Goal: Navigation & Orientation: Find specific page/section

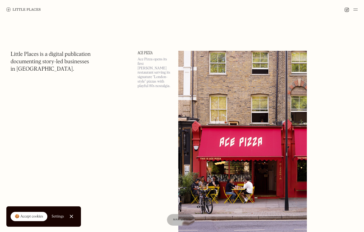
click at [356, 10] on img at bounding box center [356, 9] width 4 height 6
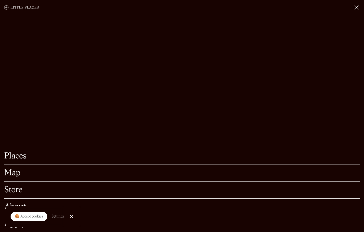
click at [30, 159] on link "Places" at bounding box center [182, 156] width 356 height 8
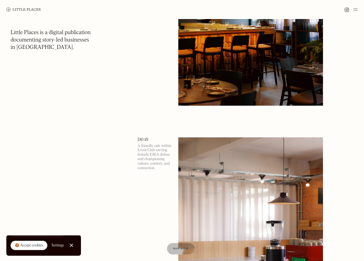
scroll to position [877, 0]
click at [213, 191] on img at bounding box center [250, 242] width 145 height 209
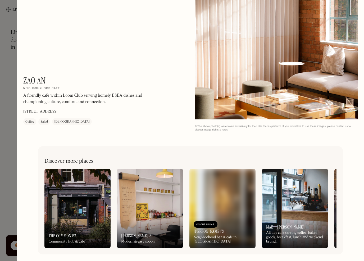
scroll to position [714, 0]
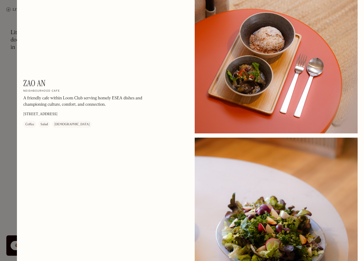
click at [14, 152] on div at bounding box center [182, 130] width 364 height 261
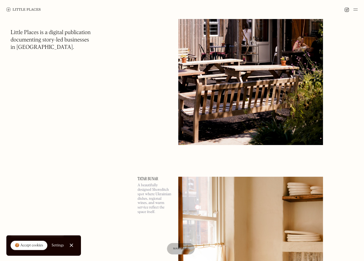
scroll to position [2528, 0]
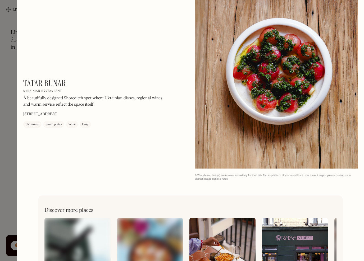
scroll to position [449, 0]
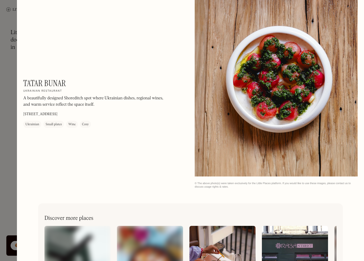
click at [48, 126] on div "Small plates" at bounding box center [54, 124] width 16 height 5
click at [273, 98] on div at bounding box center [276, 75] width 163 height 204
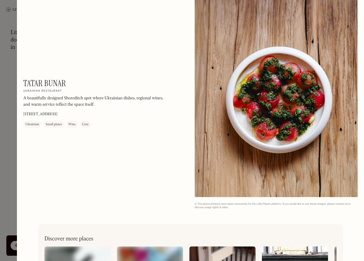
scroll to position [419, 0]
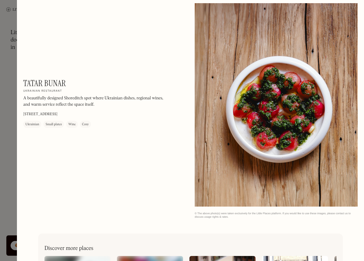
click at [79, 99] on p "A beautifully designed Shoreditch spot where Ukrainian dishes, regional wines, …" at bounding box center [94, 102] width 143 height 13
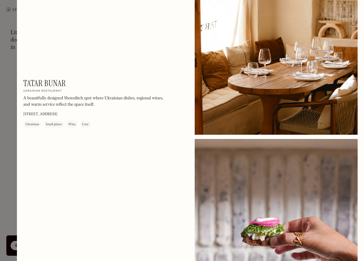
scroll to position [74, 0]
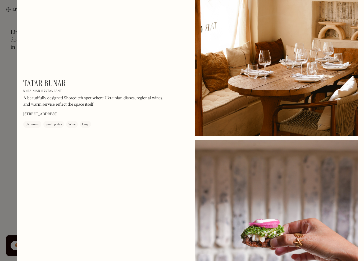
click at [6, 164] on div at bounding box center [182, 130] width 364 height 261
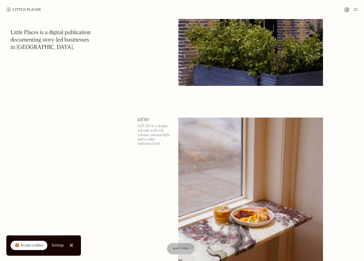
scroll to position [3065, 0]
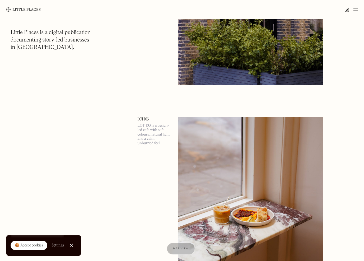
click at [304, 186] on img at bounding box center [250, 222] width 145 height 209
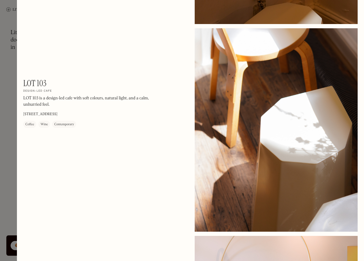
click at [5, 159] on div at bounding box center [182, 130] width 364 height 261
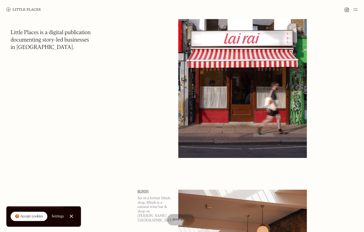
scroll to position [4204, 0]
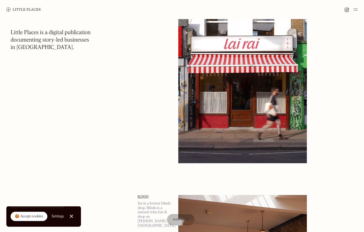
click at [354, 11] on img at bounding box center [356, 9] width 4 height 6
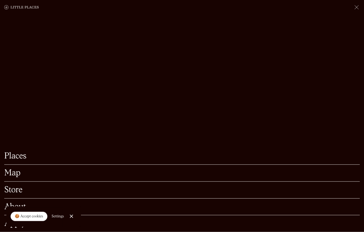
scroll to position [4307, 0]
click at [52, 175] on link "Map" at bounding box center [182, 173] width 356 height 8
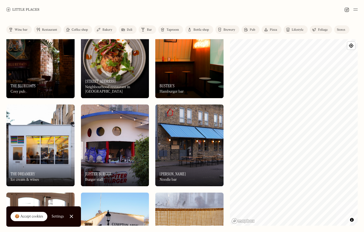
scroll to position [1170, 0]
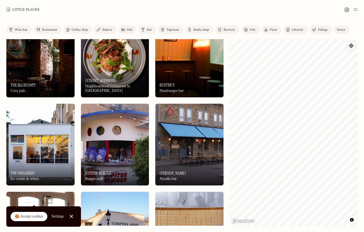
click at [69, 219] on link "Close Cookie Popup" at bounding box center [71, 216] width 11 height 11
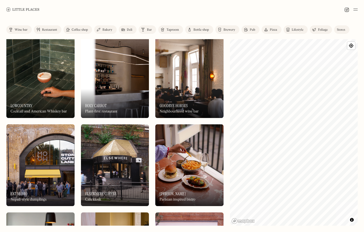
scroll to position [1937, 0]
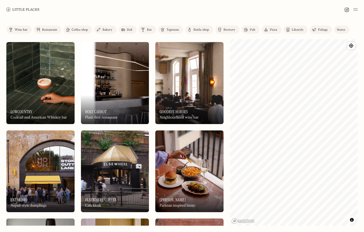
click at [125, 101] on div "On Our Radar Holy Carrot Plant-first restaurant" at bounding box center [115, 109] width 68 height 29
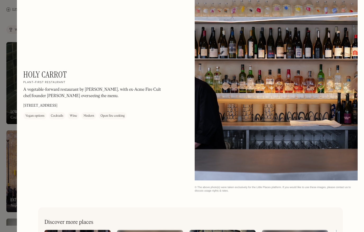
scroll to position [653, 0]
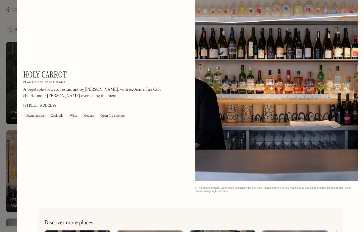
click at [8, 162] on div at bounding box center [182, 116] width 364 height 232
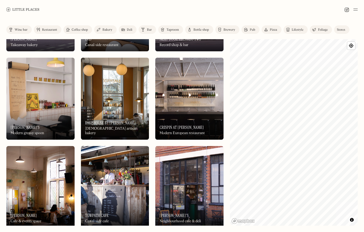
scroll to position [2362, 0]
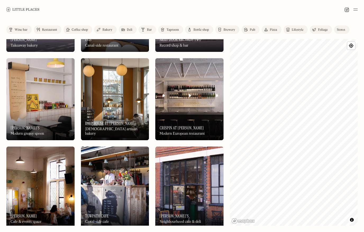
click at [200, 123] on div "On Our Radar Crispin at [PERSON_NAME] Modern European restaurant" at bounding box center [189, 125] width 68 height 29
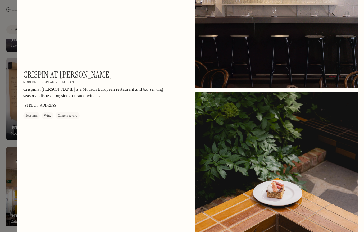
click at [5, 186] on div at bounding box center [182, 116] width 364 height 232
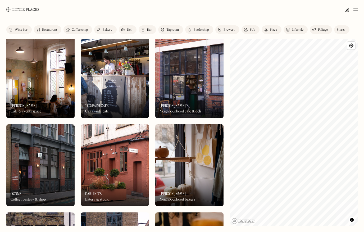
scroll to position [2470, 0]
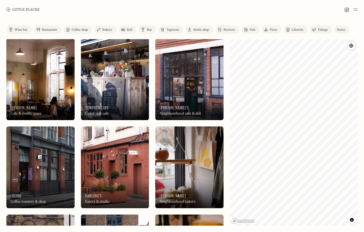
click at [132, 96] on div "On Our Radar Towpath Cafe Canal-side cafe" at bounding box center [115, 105] width 68 height 29
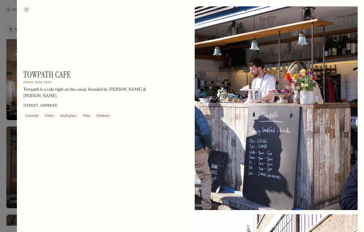
click at [9, 172] on div at bounding box center [182, 116] width 364 height 232
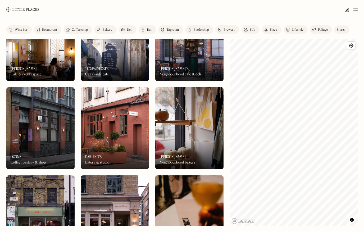
scroll to position [2509, 0]
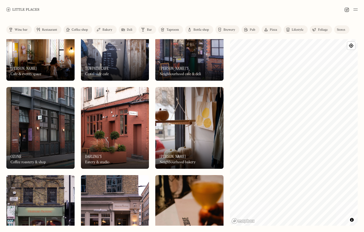
click at [59, 152] on div "On Our Radar Ozone Coffee roastery & shop" at bounding box center [40, 154] width 68 height 29
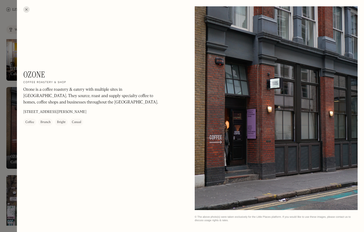
click at [3, 180] on div at bounding box center [182, 116] width 364 height 232
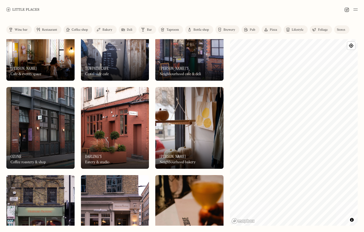
click at [136, 151] on div "On Our Radar Darling's Eatery & studio" at bounding box center [115, 154] width 68 height 29
